Goal: Task Accomplishment & Management: Manage account settings

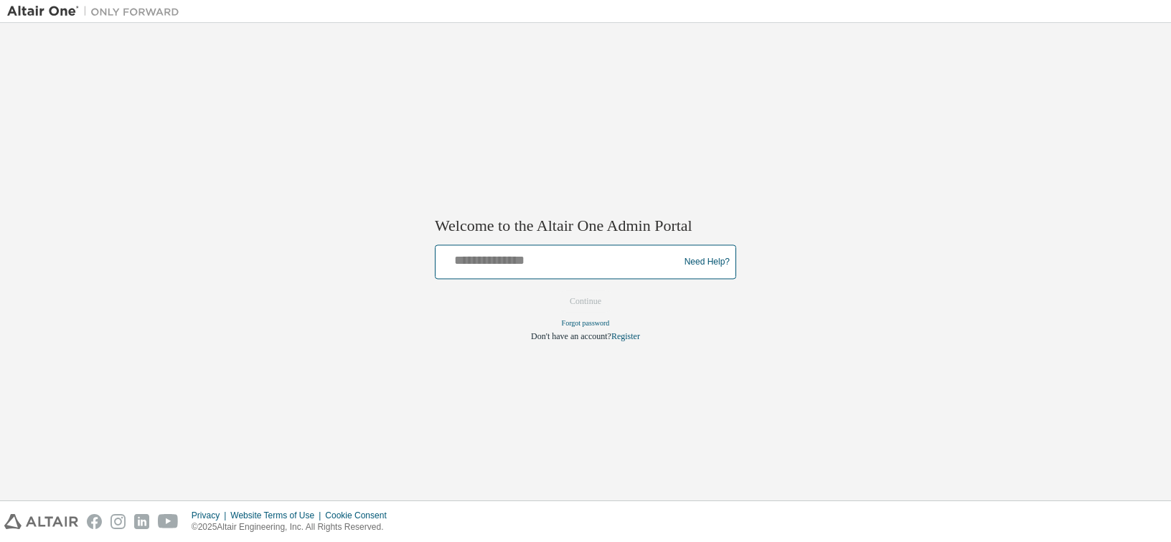
click at [503, 260] on input "text" at bounding box center [559, 259] width 236 height 21
type input "**********"
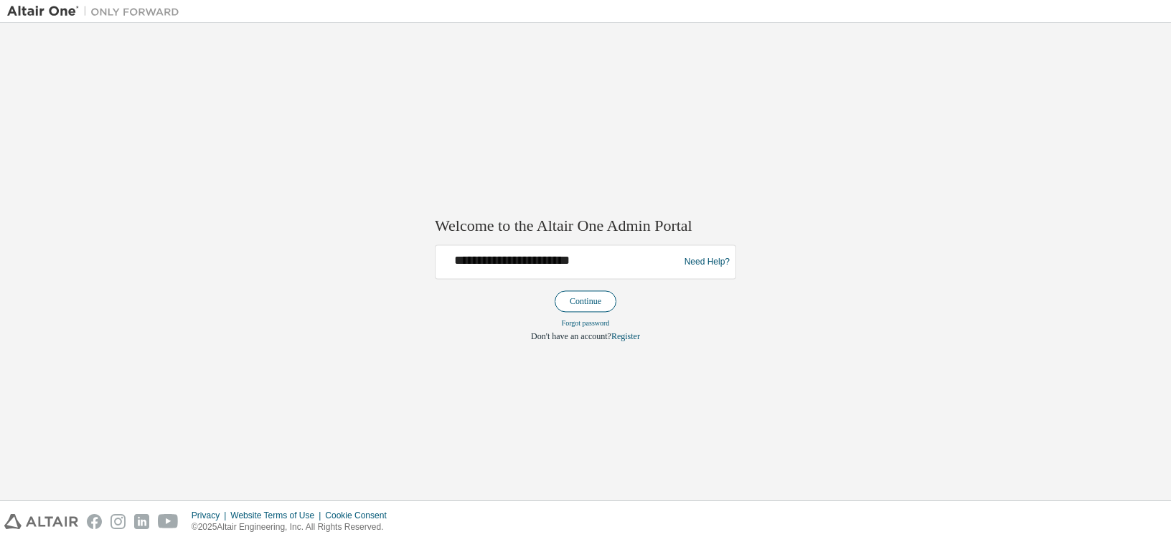
click at [579, 306] on button "Continue" at bounding box center [585, 302] width 62 height 22
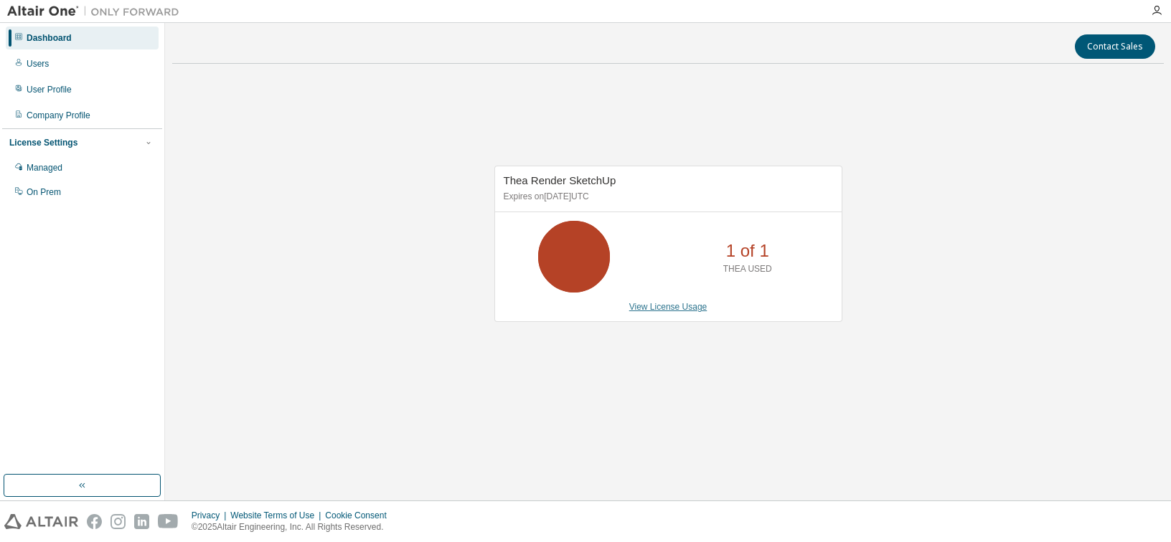
click at [663, 305] on link "View License Usage" at bounding box center [668, 307] width 78 height 10
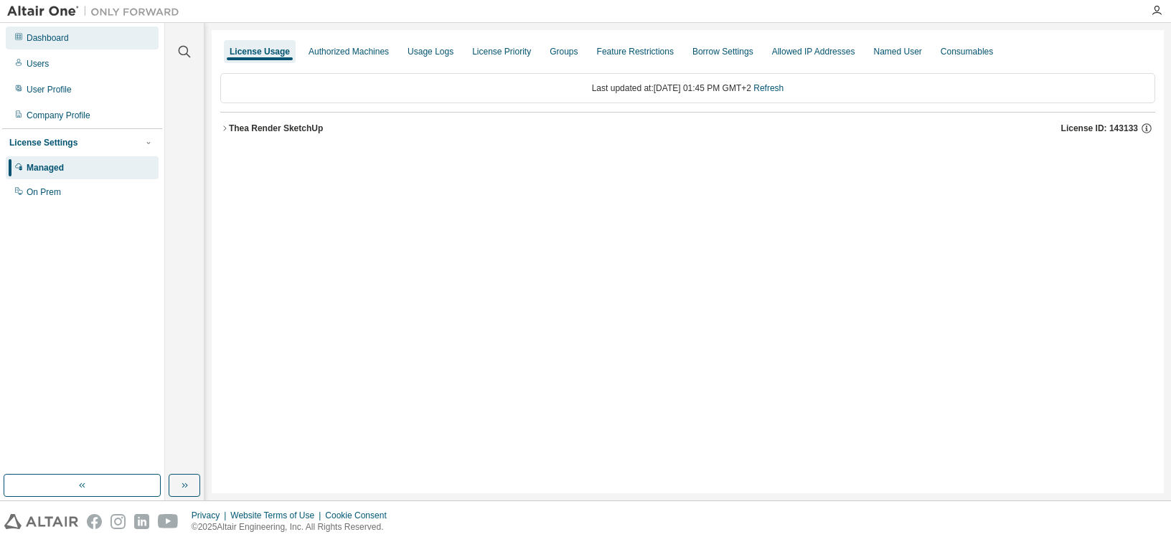
click at [64, 34] on div "Dashboard" at bounding box center [48, 37] width 42 height 11
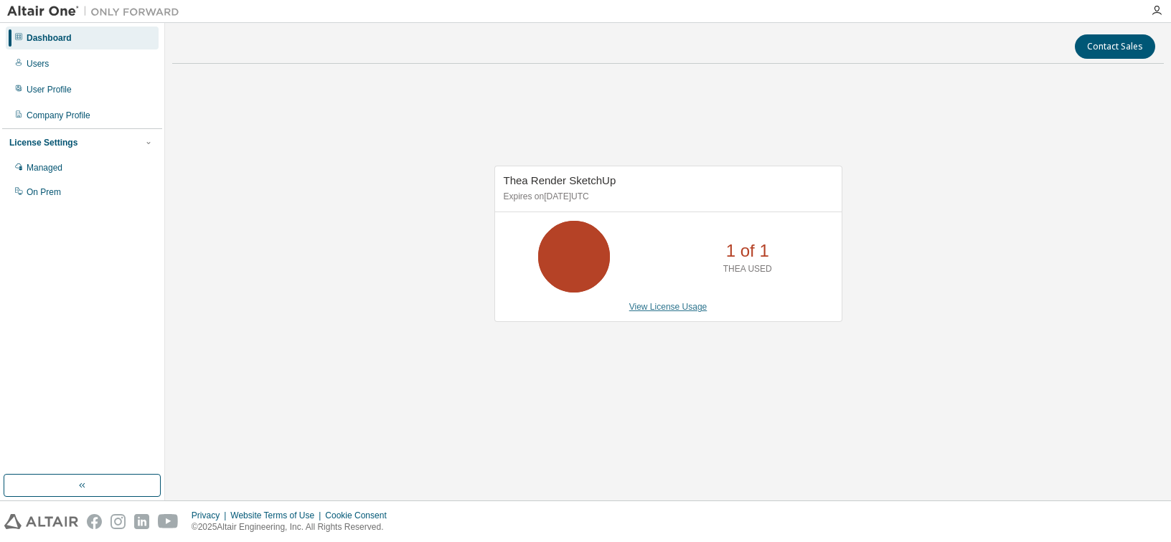
click at [676, 308] on link "View License Usage" at bounding box center [668, 307] width 78 height 10
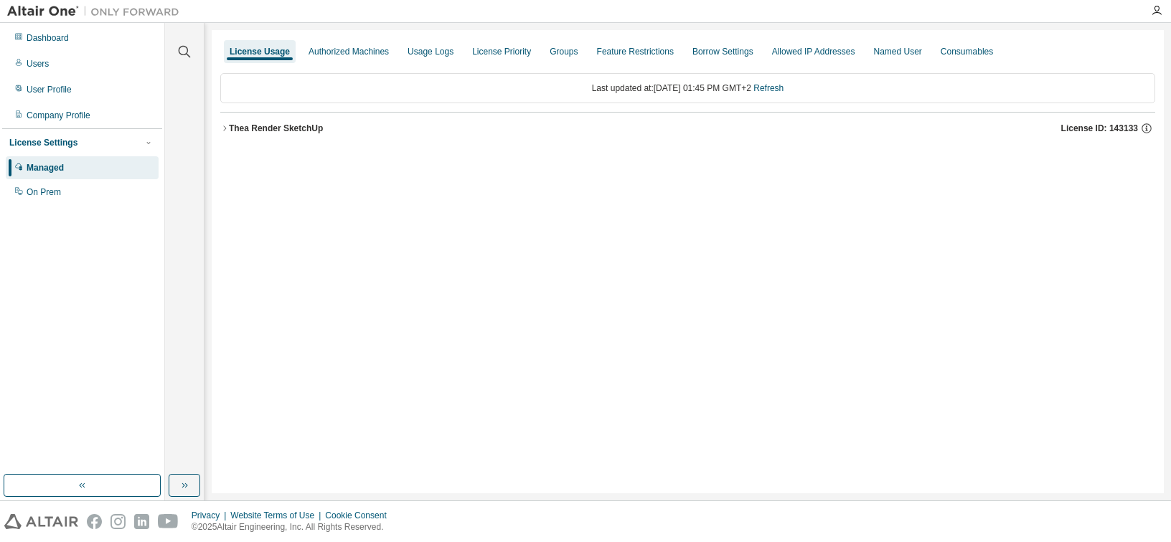
click at [306, 123] on div "Thea Render SketchUp" at bounding box center [276, 128] width 94 height 11
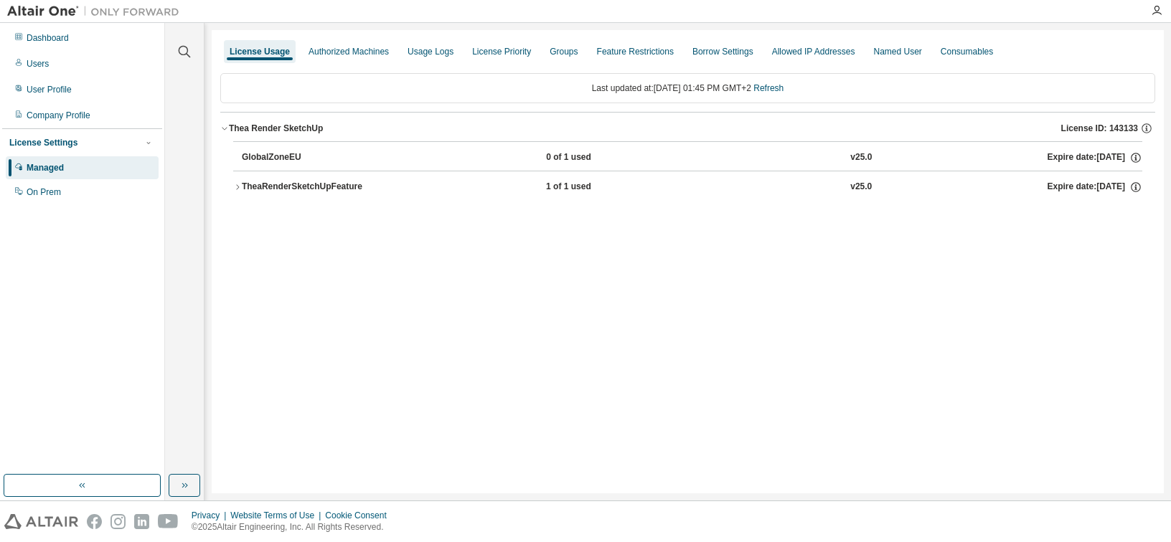
click at [289, 182] on div "TheaRenderSketchUpFeature" at bounding box center [306, 187] width 129 height 13
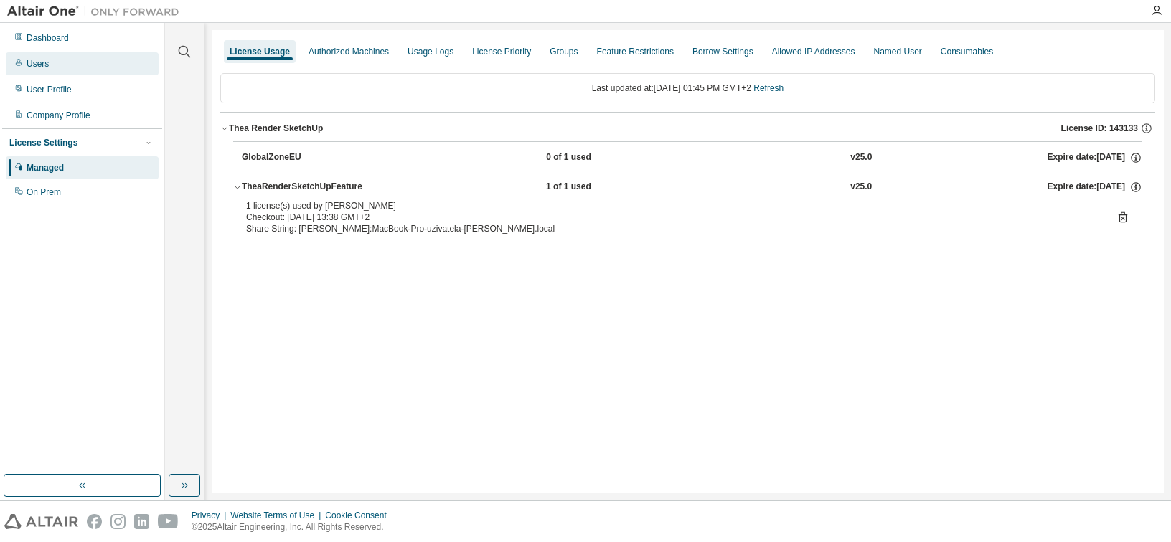
click at [47, 65] on div "Users" at bounding box center [38, 63] width 22 height 11
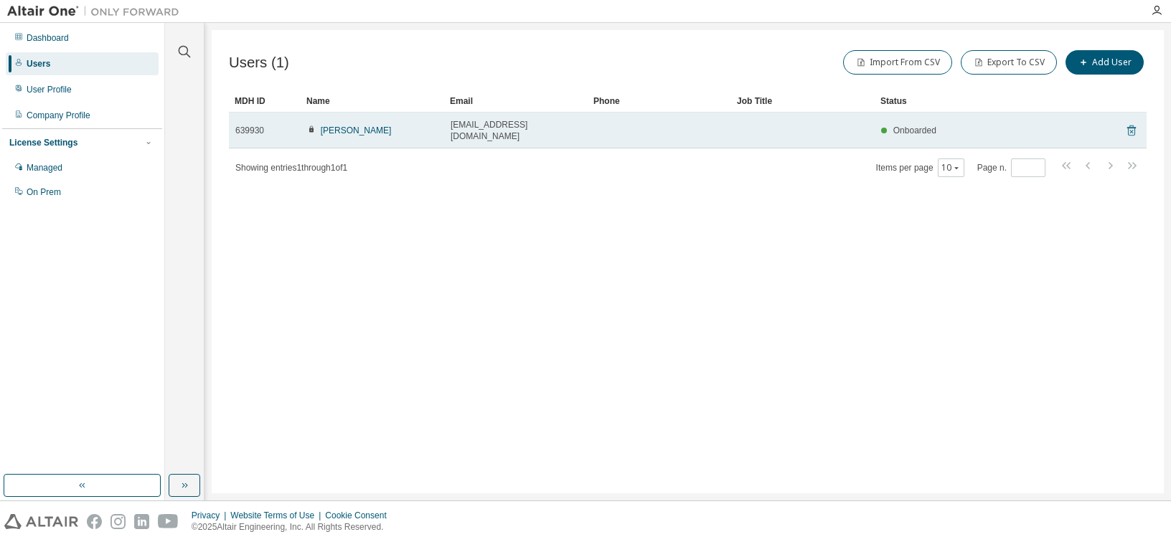
click at [1135, 126] on icon at bounding box center [1131, 131] width 9 height 11
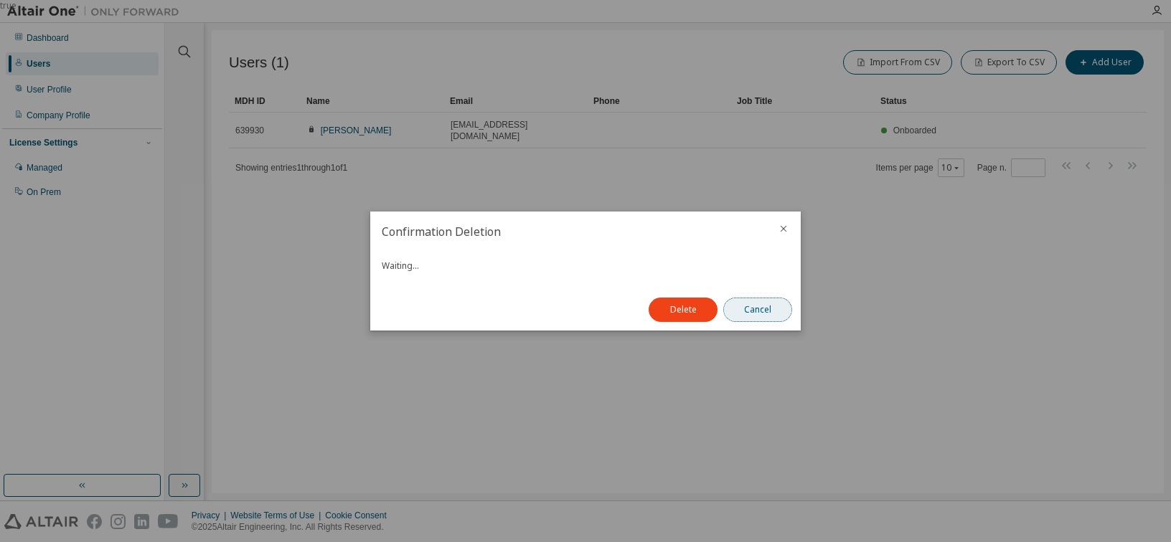
click at [765, 311] on button "Cancel" at bounding box center [757, 310] width 69 height 24
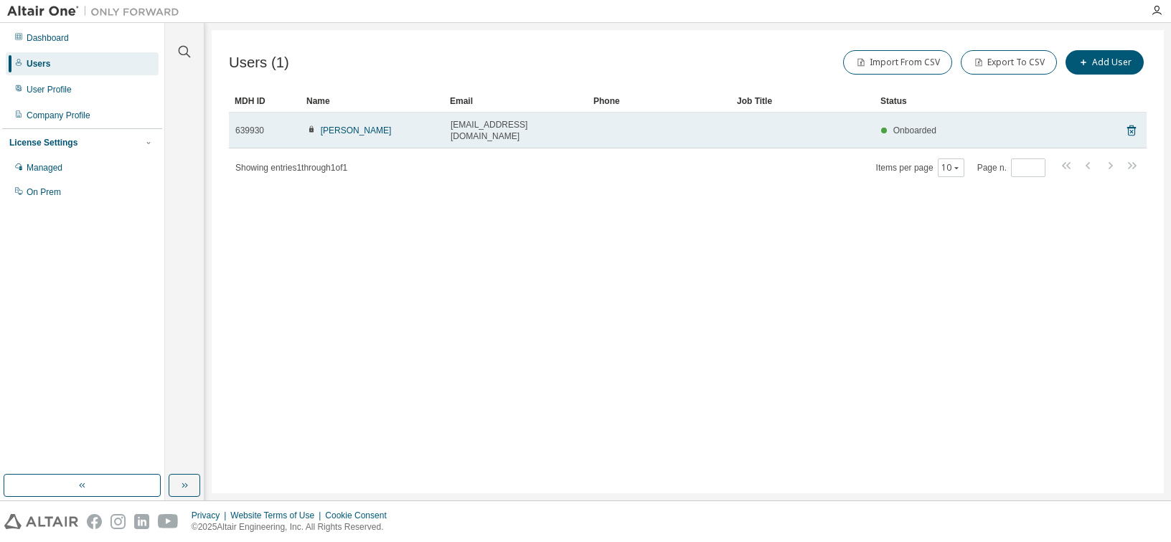
click at [900, 127] on span "Onboarded" at bounding box center [914, 131] width 43 height 10
click at [902, 126] on span "Onboarded" at bounding box center [914, 131] width 43 height 10
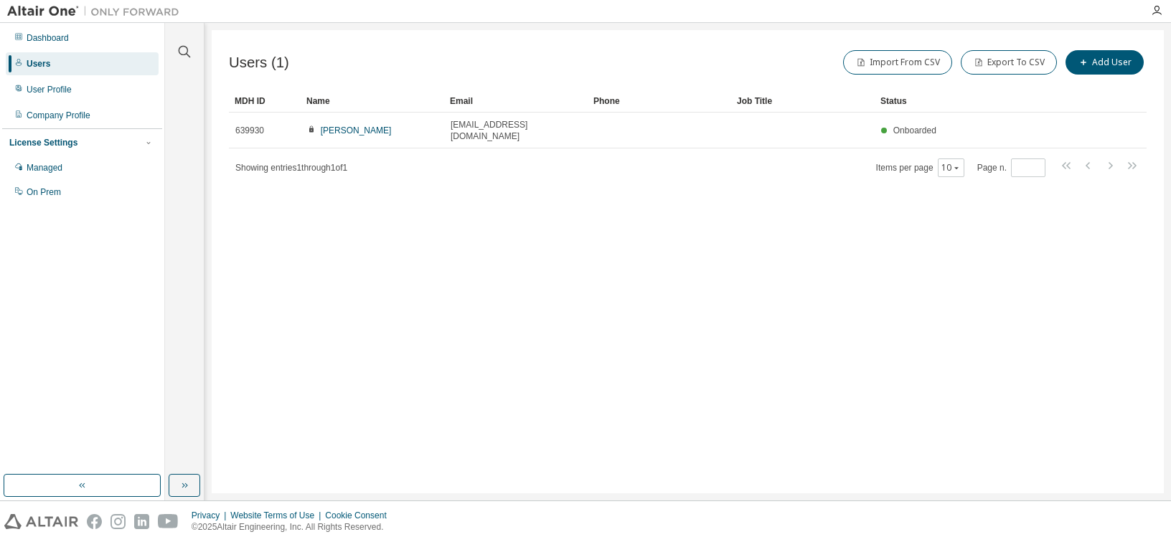
click at [839, 270] on div "Users (1) Import From CSV Export To CSV Add User Clear Load Save Save As Field …" at bounding box center [688, 261] width 952 height 463
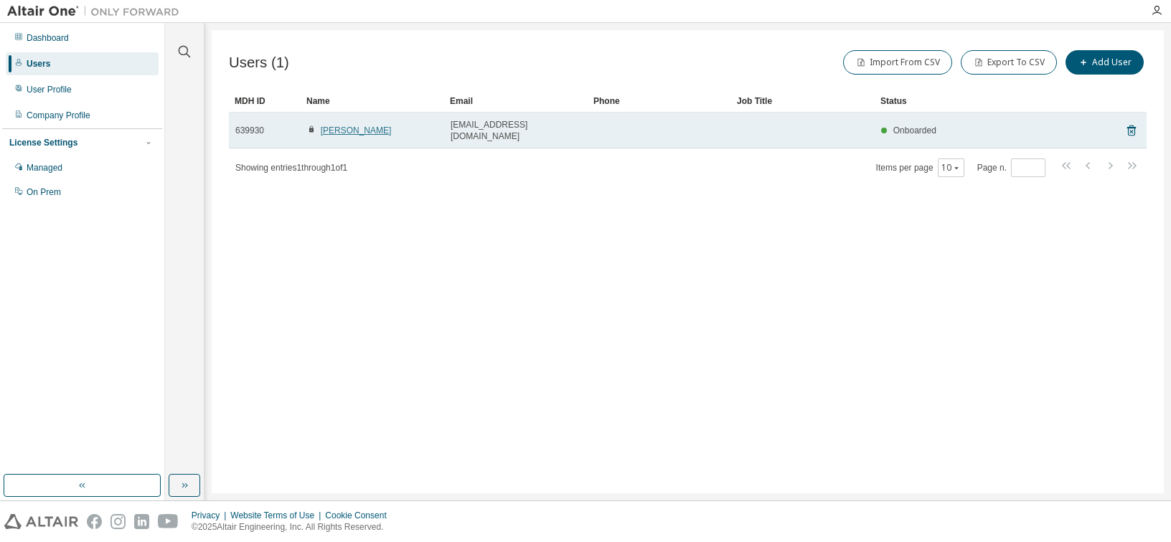
click at [364, 126] on link "Adriana Kohutova" at bounding box center [356, 131] width 71 height 10
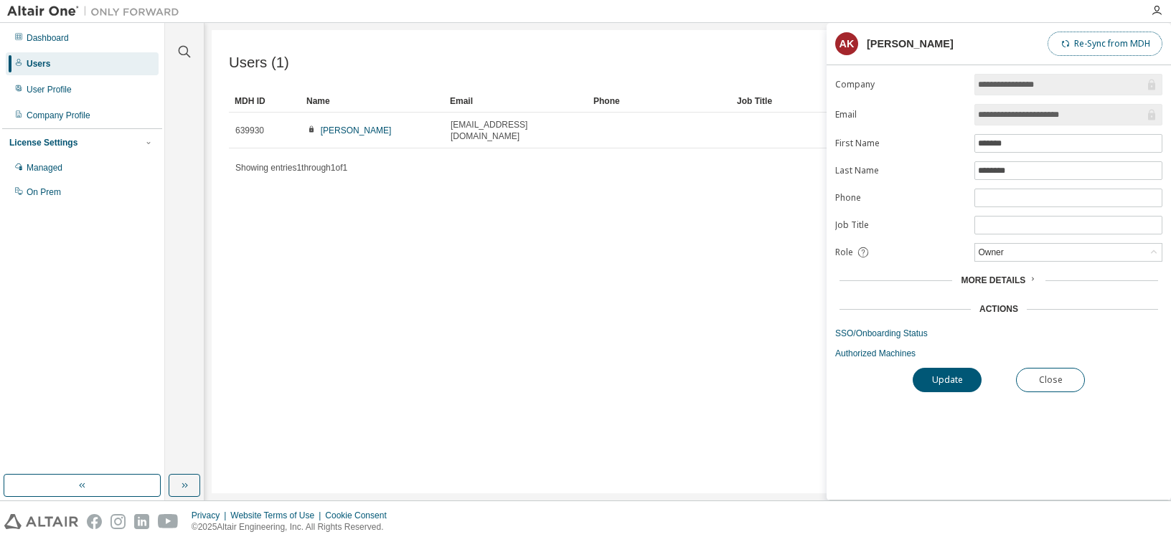
click at [1105, 39] on button "Re-Sync from MDH" at bounding box center [1104, 44] width 115 height 24
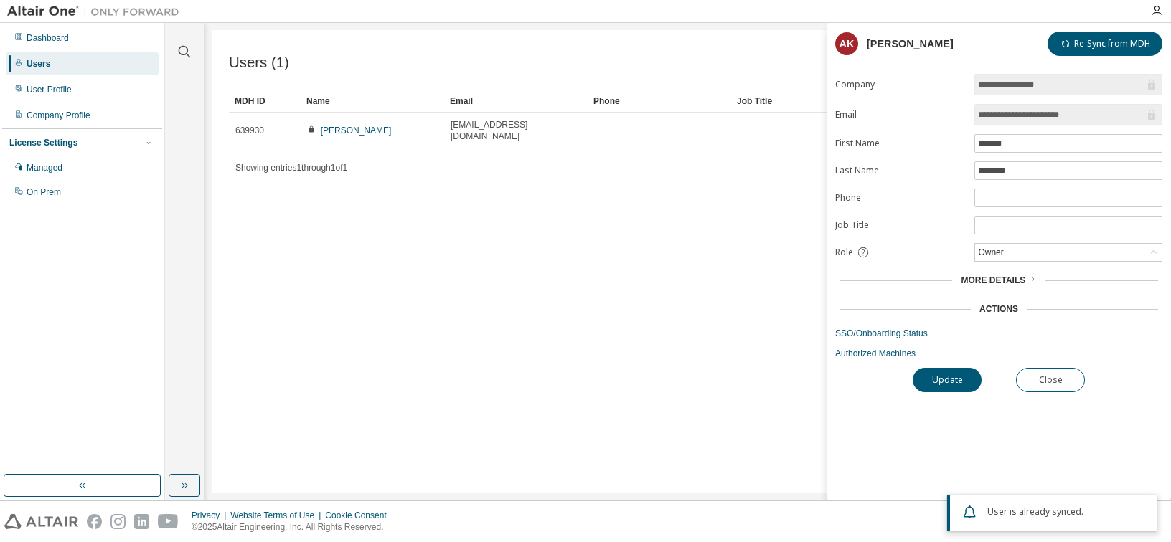
click at [602, 311] on div "Users (1) Import From CSV Export To CSV Add User Clear Load Save Save As Field …" at bounding box center [688, 261] width 952 height 463
click at [686, 159] on div "Showing entries 1 through 1 of 1 Items per page 10 Page n. *" at bounding box center [687, 167] width 917 height 21
click at [1057, 388] on button "Close" at bounding box center [1050, 380] width 69 height 24
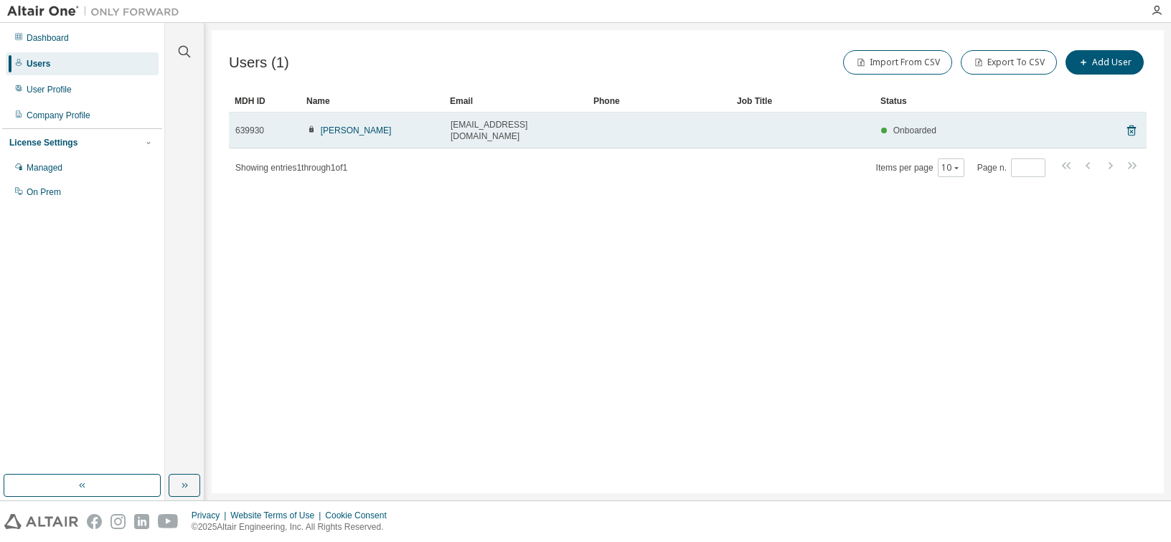
click at [928, 128] on span "Onboarded" at bounding box center [914, 131] width 43 height 10
click at [904, 128] on span "Onboarded" at bounding box center [914, 131] width 43 height 10
click at [247, 125] on span "639930" at bounding box center [249, 130] width 29 height 11
click at [242, 125] on span "639930" at bounding box center [249, 130] width 29 height 11
click at [334, 126] on link "Adriana Kohutova" at bounding box center [356, 131] width 71 height 10
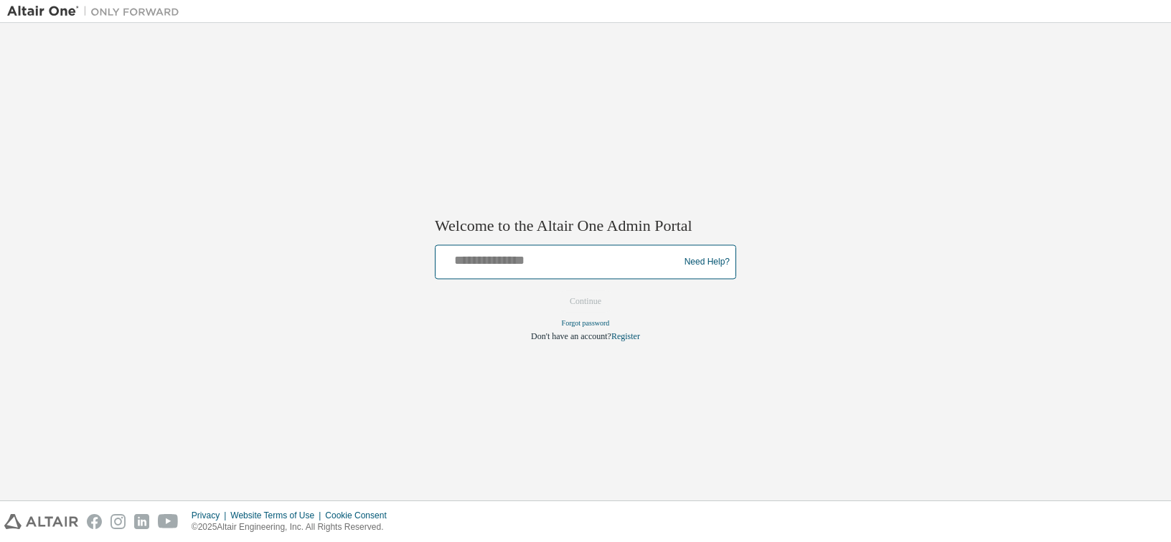
click at [523, 260] on input "text" at bounding box center [559, 259] width 236 height 21
type input "**********"
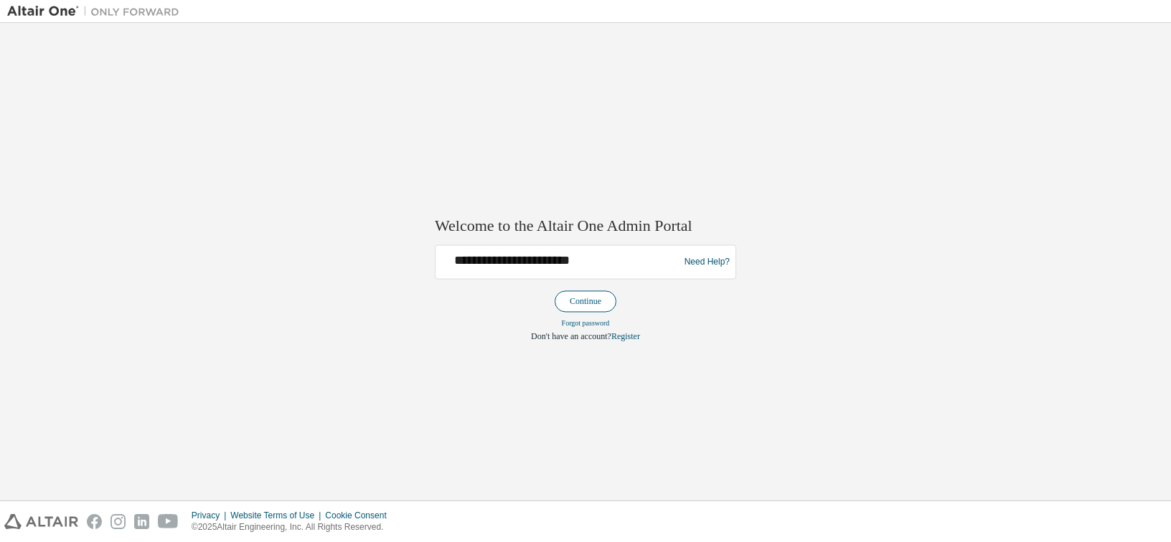
click at [575, 298] on button "Continue" at bounding box center [585, 302] width 62 height 22
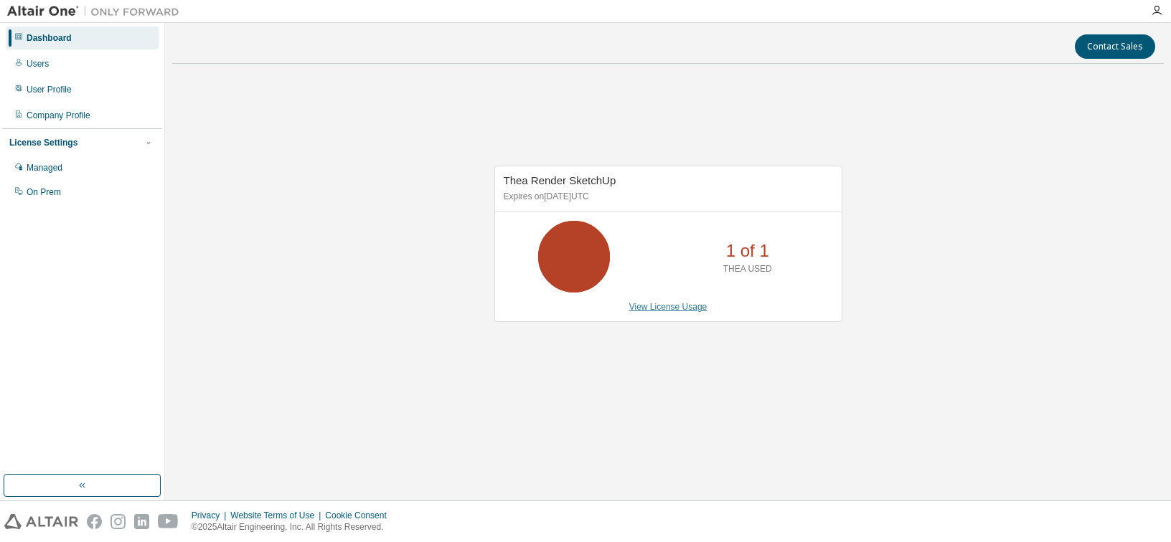
click at [681, 308] on link "View License Usage" at bounding box center [668, 307] width 78 height 10
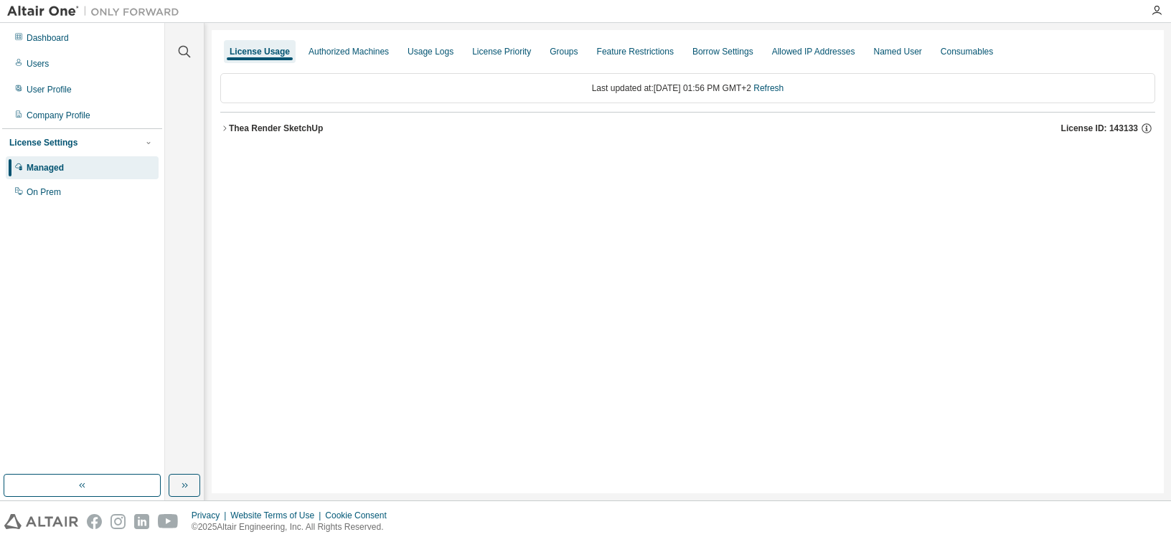
click at [252, 129] on div "Thea Render SketchUp" at bounding box center [276, 128] width 94 height 11
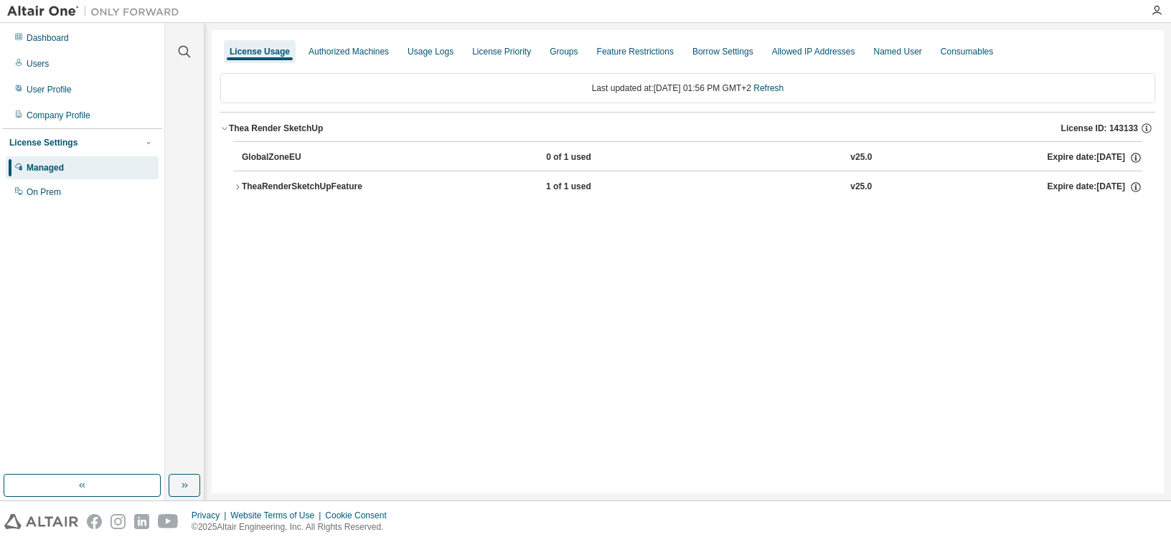
click at [268, 184] on div "TheaRenderSketchUpFeature" at bounding box center [306, 187] width 129 height 13
drag, startPoint x: 402, startPoint y: 255, endPoint x: 344, endPoint y: 204, distance: 77.2
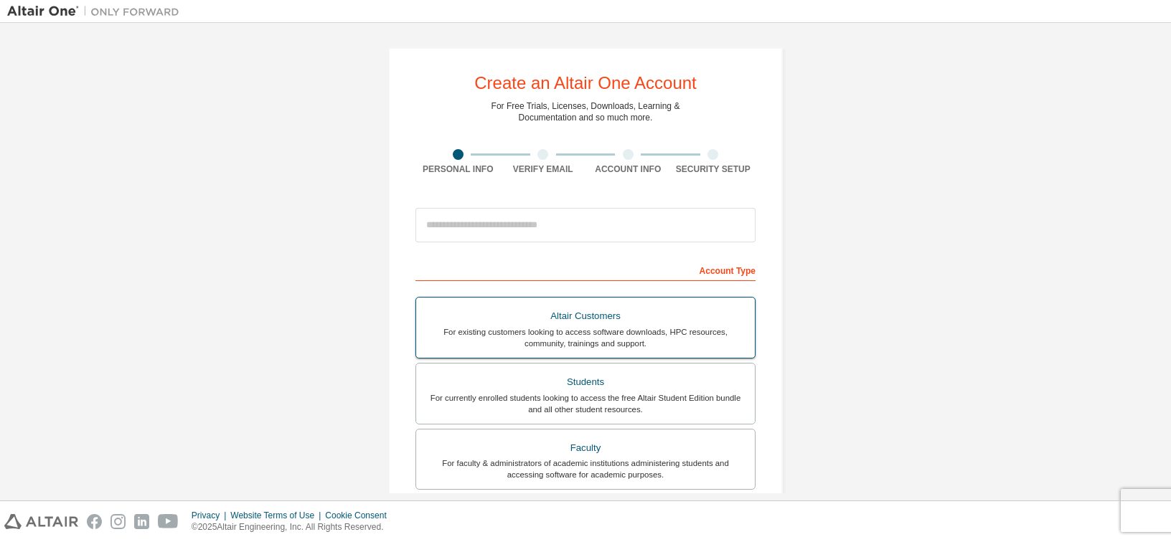
click at [678, 339] on div "For existing customers looking to access software downloads, HPC resources, com…" at bounding box center [585, 337] width 321 height 23
